Goal: Find specific page/section: Find specific page/section

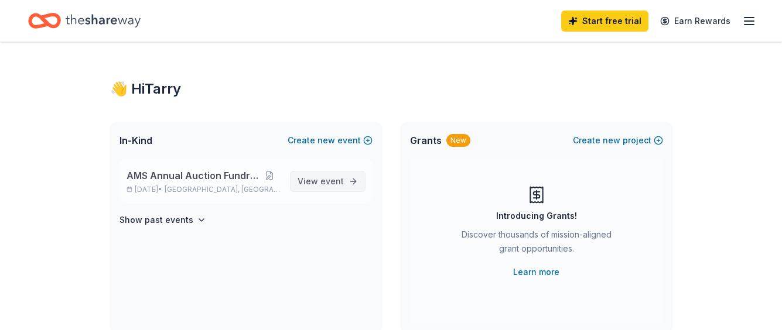
click at [332, 189] on link "View event" at bounding box center [328, 181] width 76 height 21
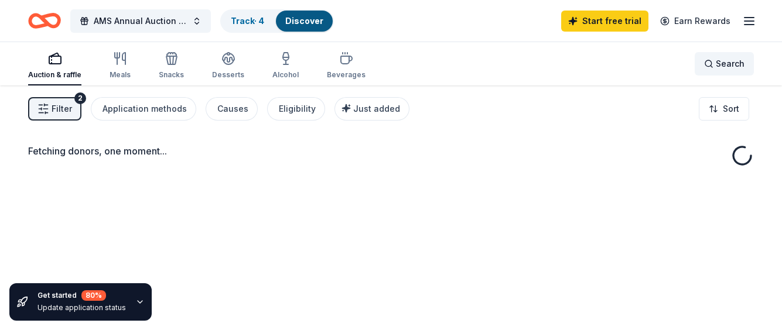
click at [710, 59] on div "Search" at bounding box center [724, 64] width 40 height 14
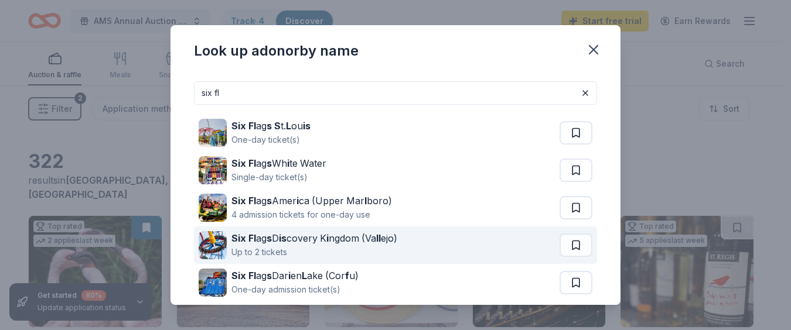
type input "six fl"
click at [310, 248] on div "Up to 2 tickets" at bounding box center [314, 252] width 166 height 14
